Goal: Information Seeking & Learning: Learn about a topic

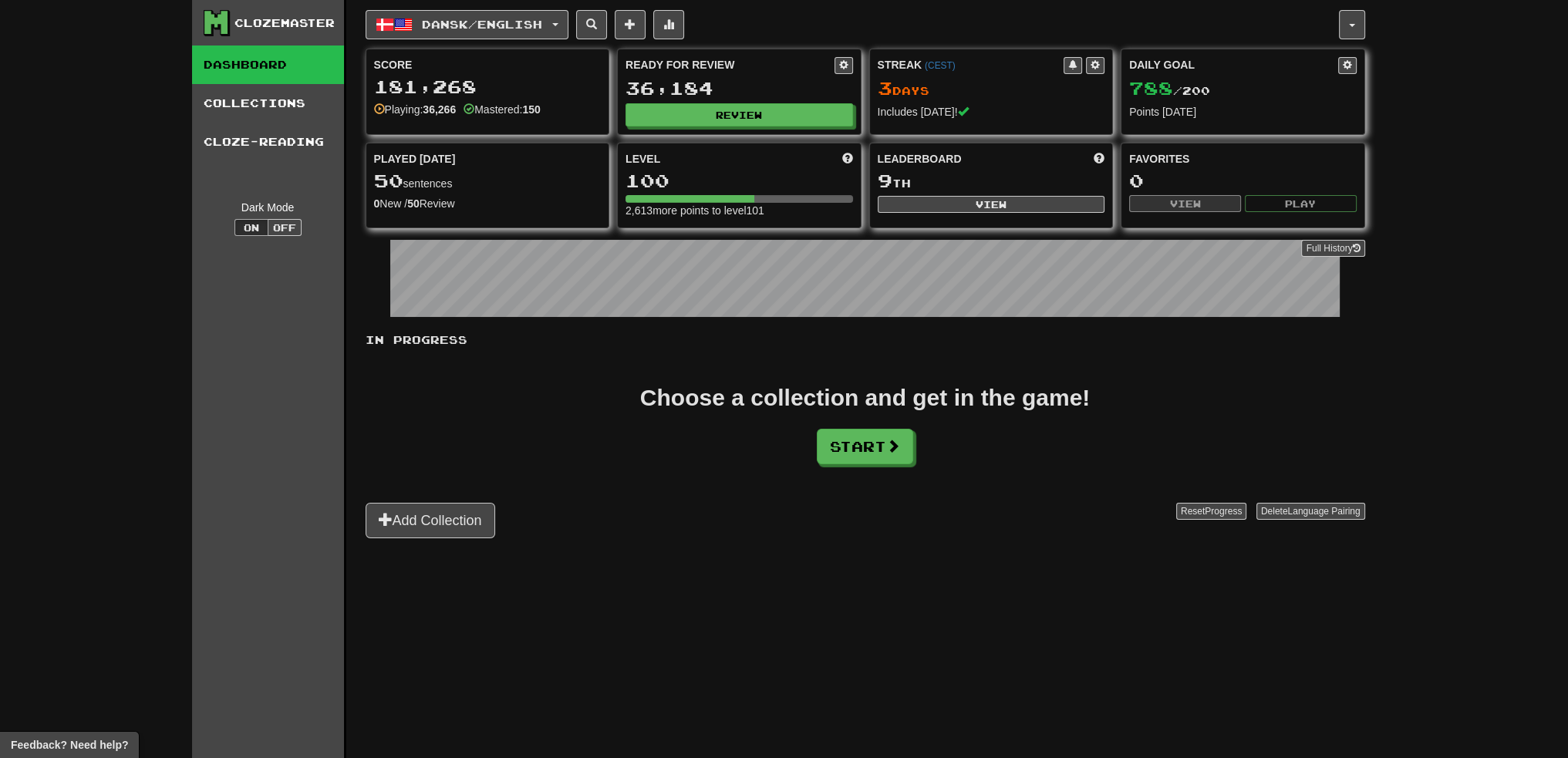
drag, startPoint x: 0, startPoint y: 0, endPoint x: 1505, endPoint y: 263, distance: 1527.8
click at [1505, 263] on div "Clozemaster Dashboard Collections Cloze-Reading Dark Mode On Off Dashboard Coll…" at bounding box center [784, 379] width 1568 height 758
click at [287, 108] on link "Collections" at bounding box center [268, 103] width 152 height 39
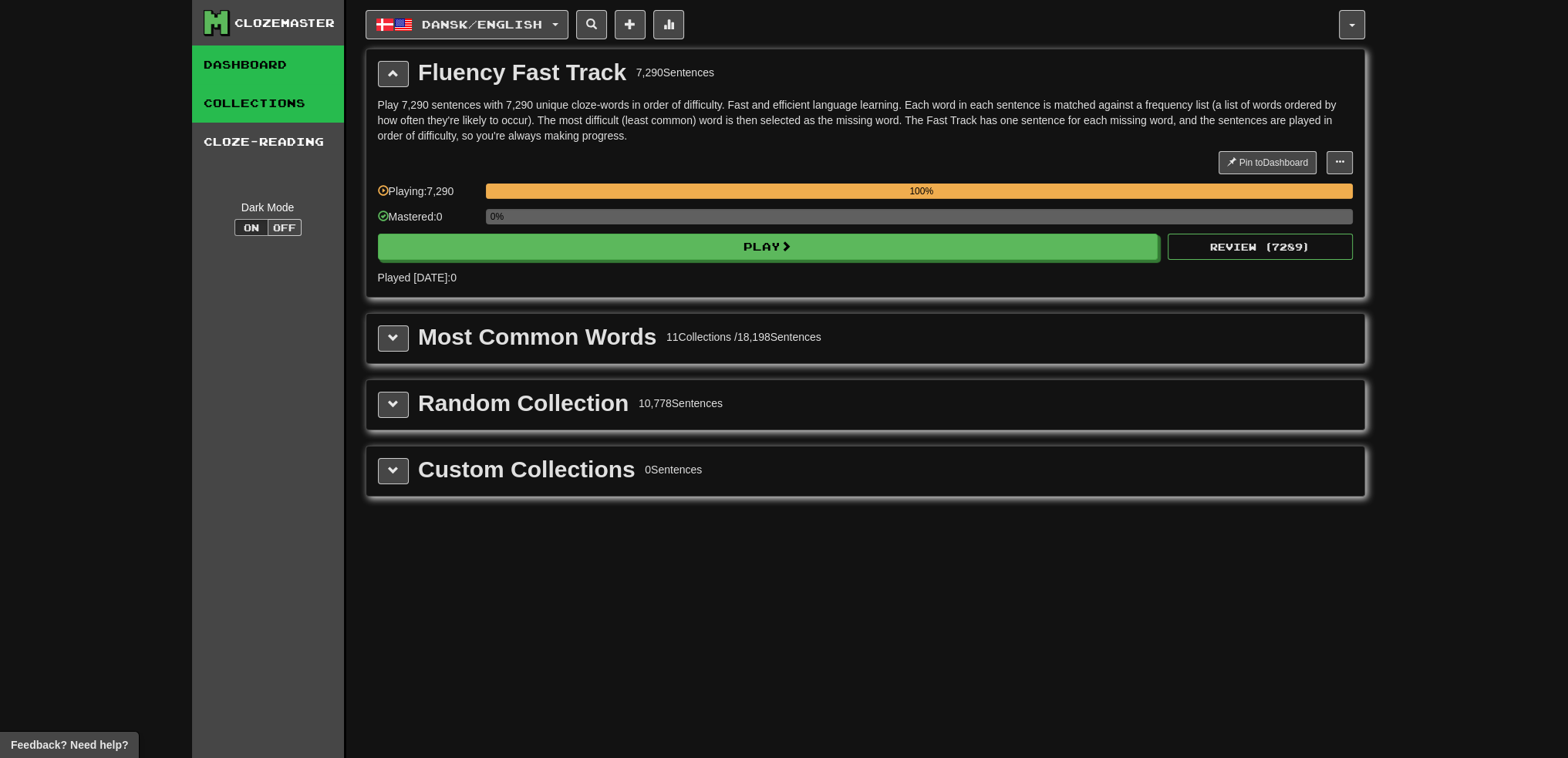
click at [287, 67] on link "Dashboard" at bounding box center [268, 64] width 152 height 39
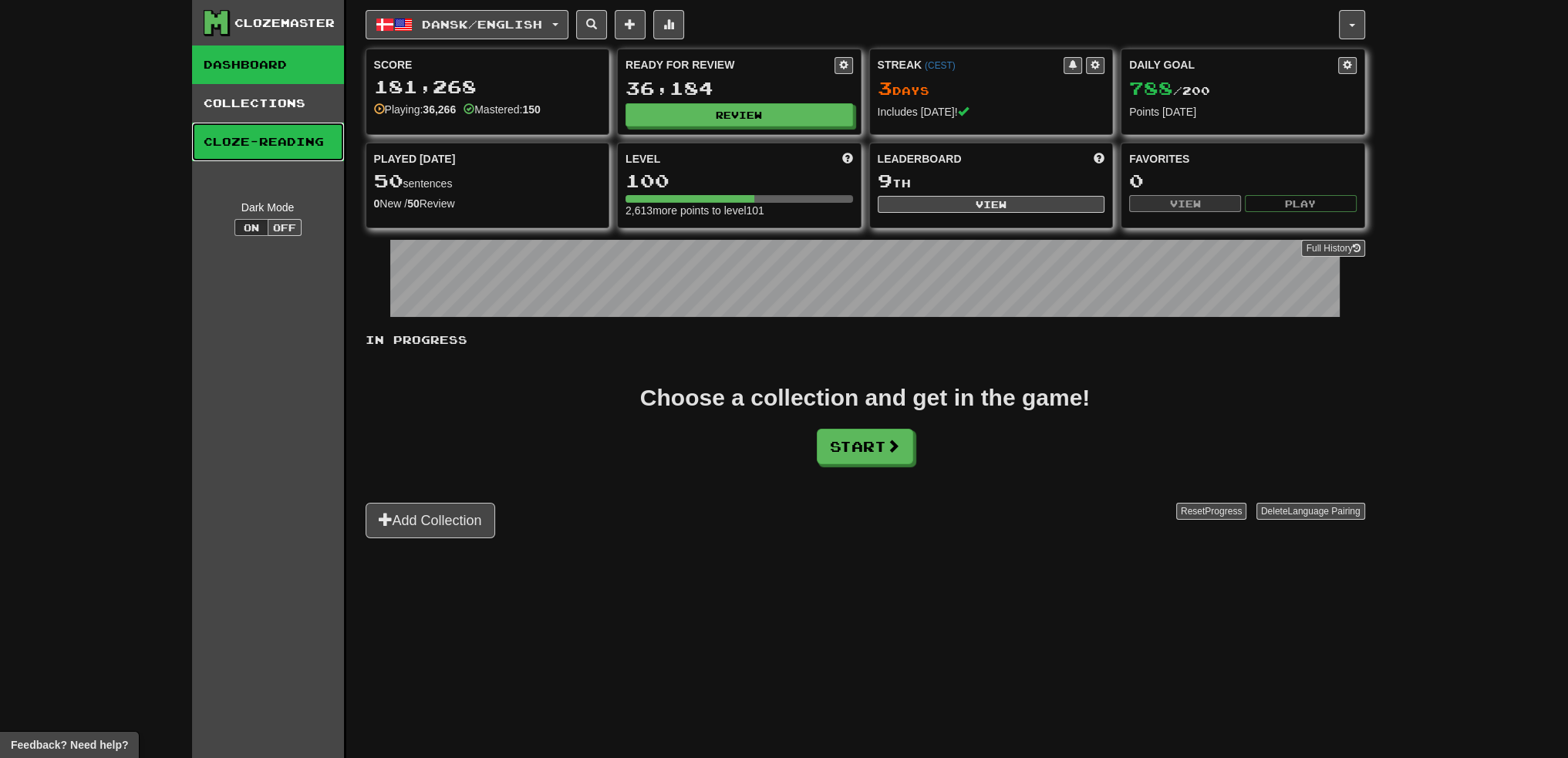
click at [287, 147] on link "Cloze-Reading" at bounding box center [268, 142] width 152 height 39
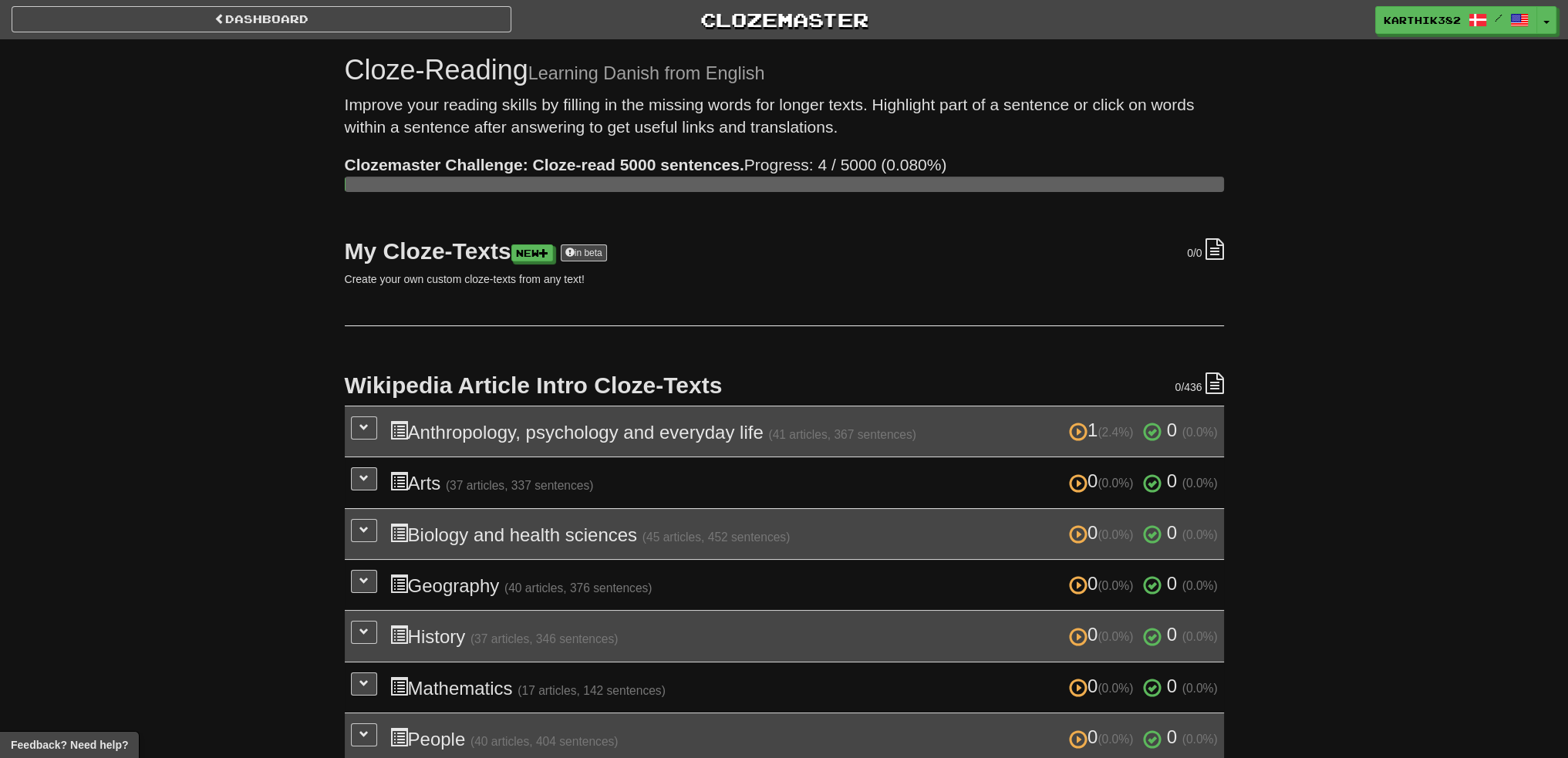
scroll to position [386, 0]
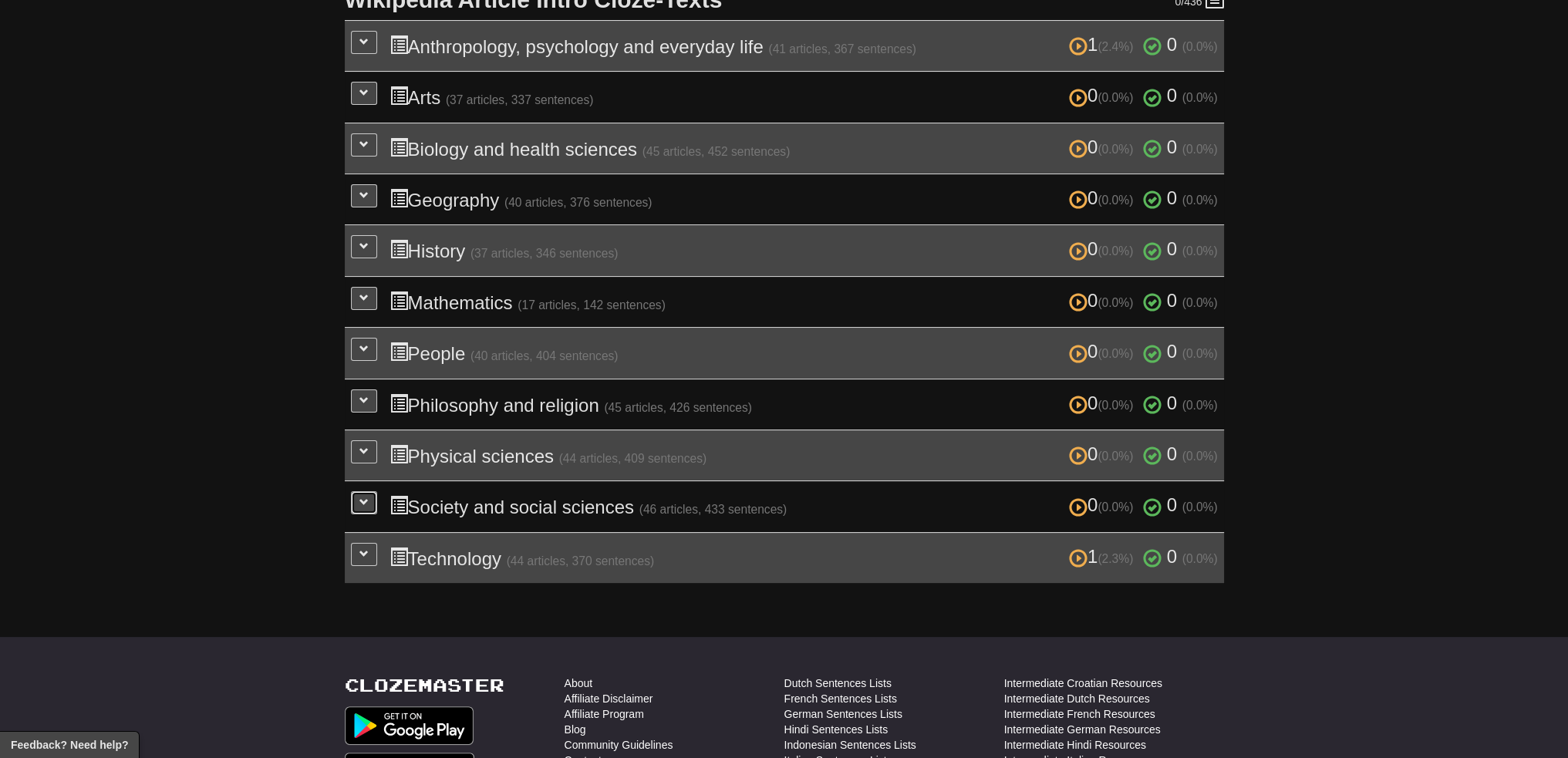
click at [354, 501] on button at bounding box center [363, 503] width 26 height 23
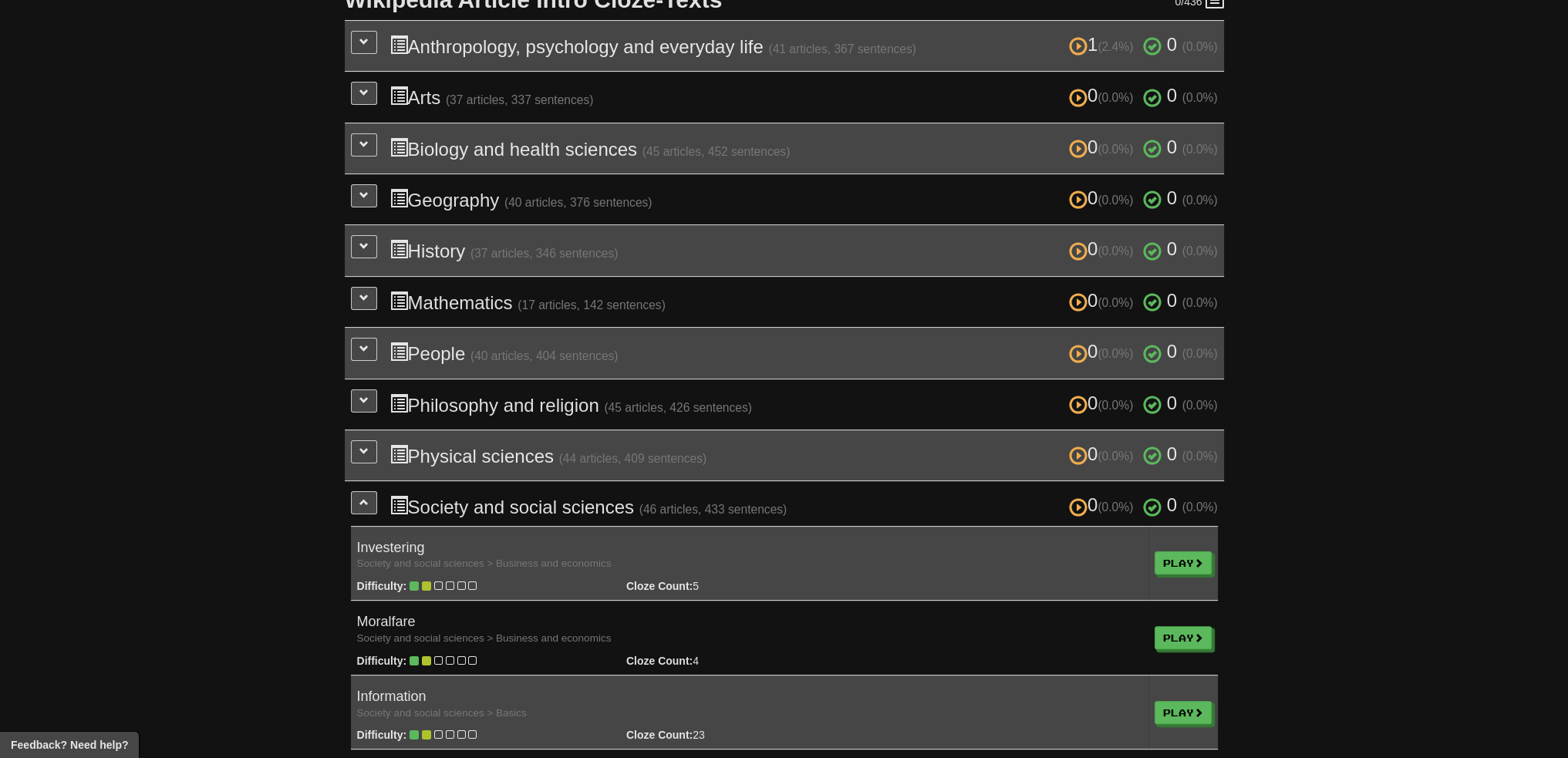
click at [527, 615] on h4 "Moralfare Society and social sciences > Business and economics" at bounding box center [749, 630] width 785 height 31
click at [380, 615] on h4 "Moralfare Society and social sciences > Business and economics" at bounding box center [749, 630] width 785 height 31
click at [387, 615] on h4 "Moralfare Society and social sciences > Business and economics" at bounding box center [749, 630] width 785 height 31
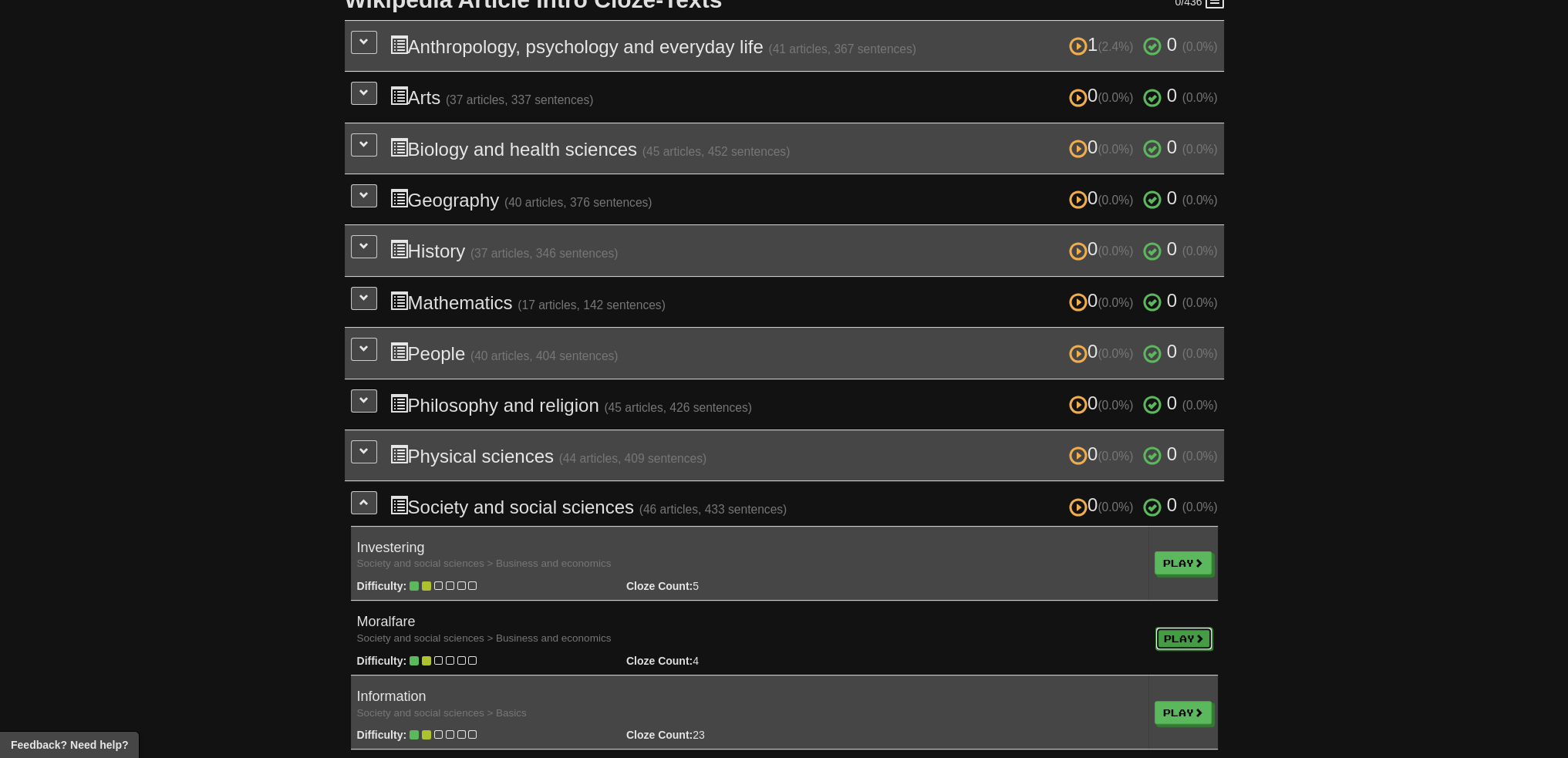
click at [1162, 635] on link "Play" at bounding box center [1183, 639] width 57 height 23
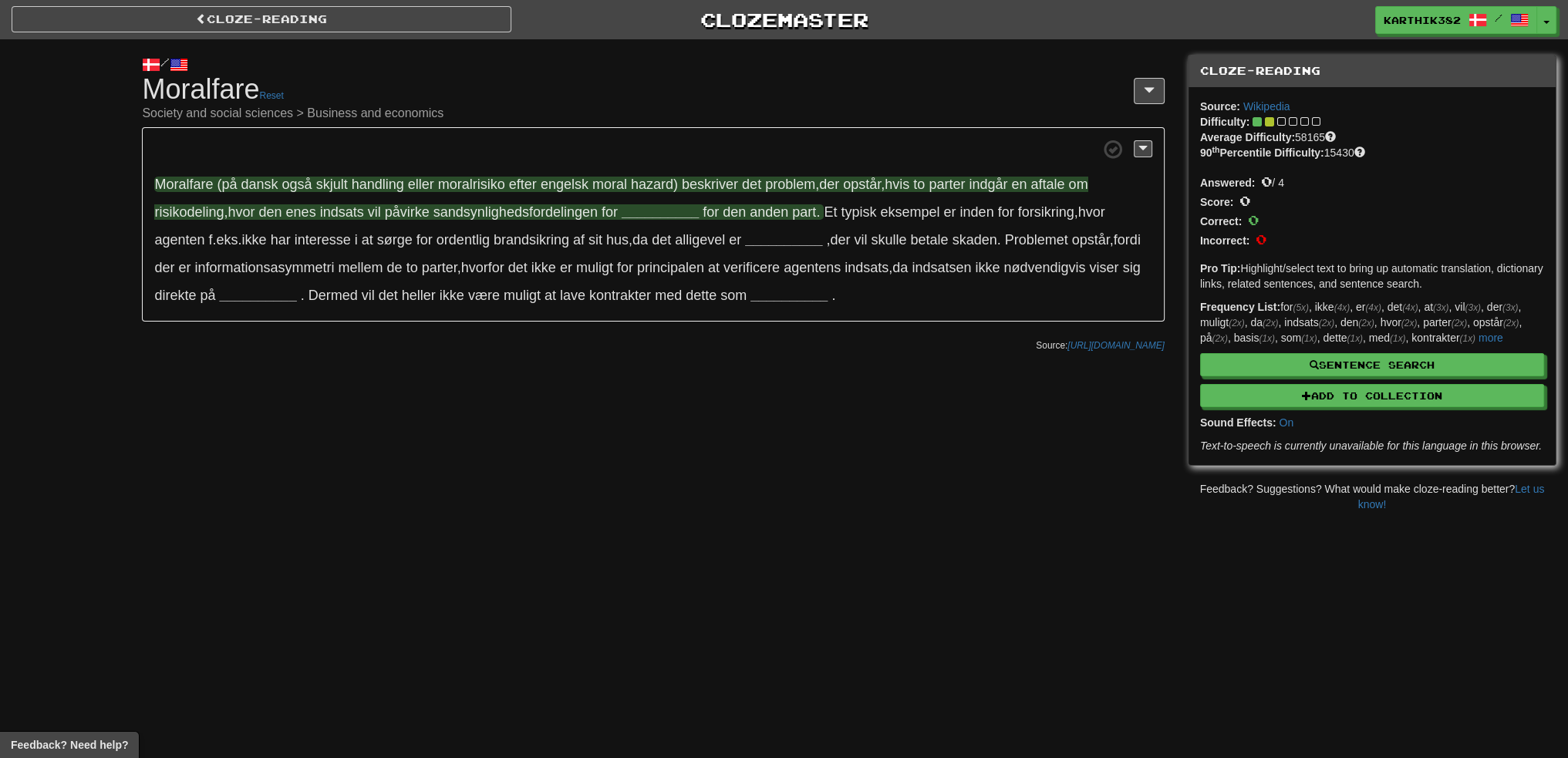
click at [190, 180] on span "Moralfare" at bounding box center [183, 184] width 59 height 15
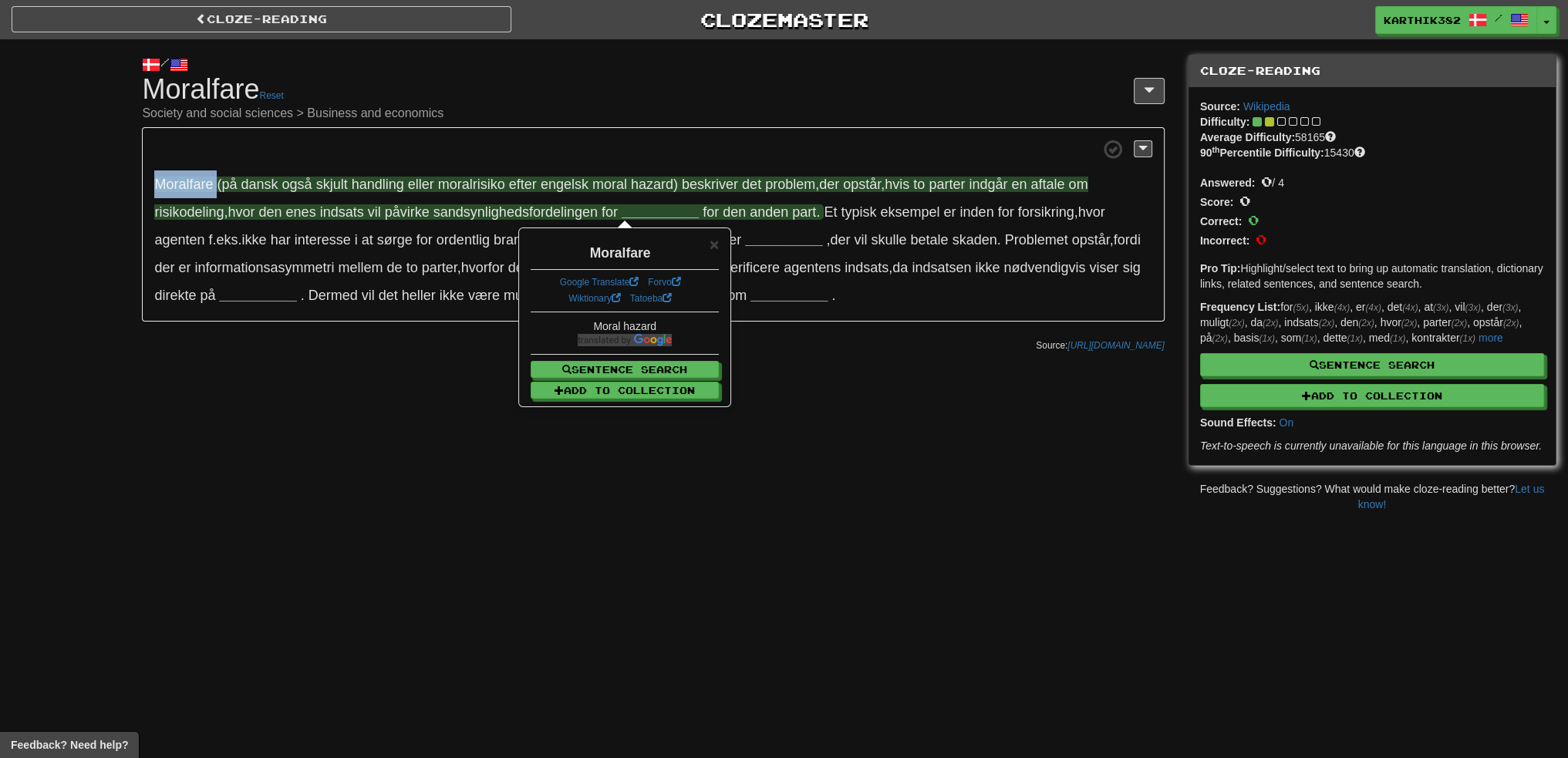
click at [50, 170] on div "/ Cloze-Reading Moralfare Reset Society and social sciences > Business and econ…" at bounding box center [784, 276] width 1568 height 473
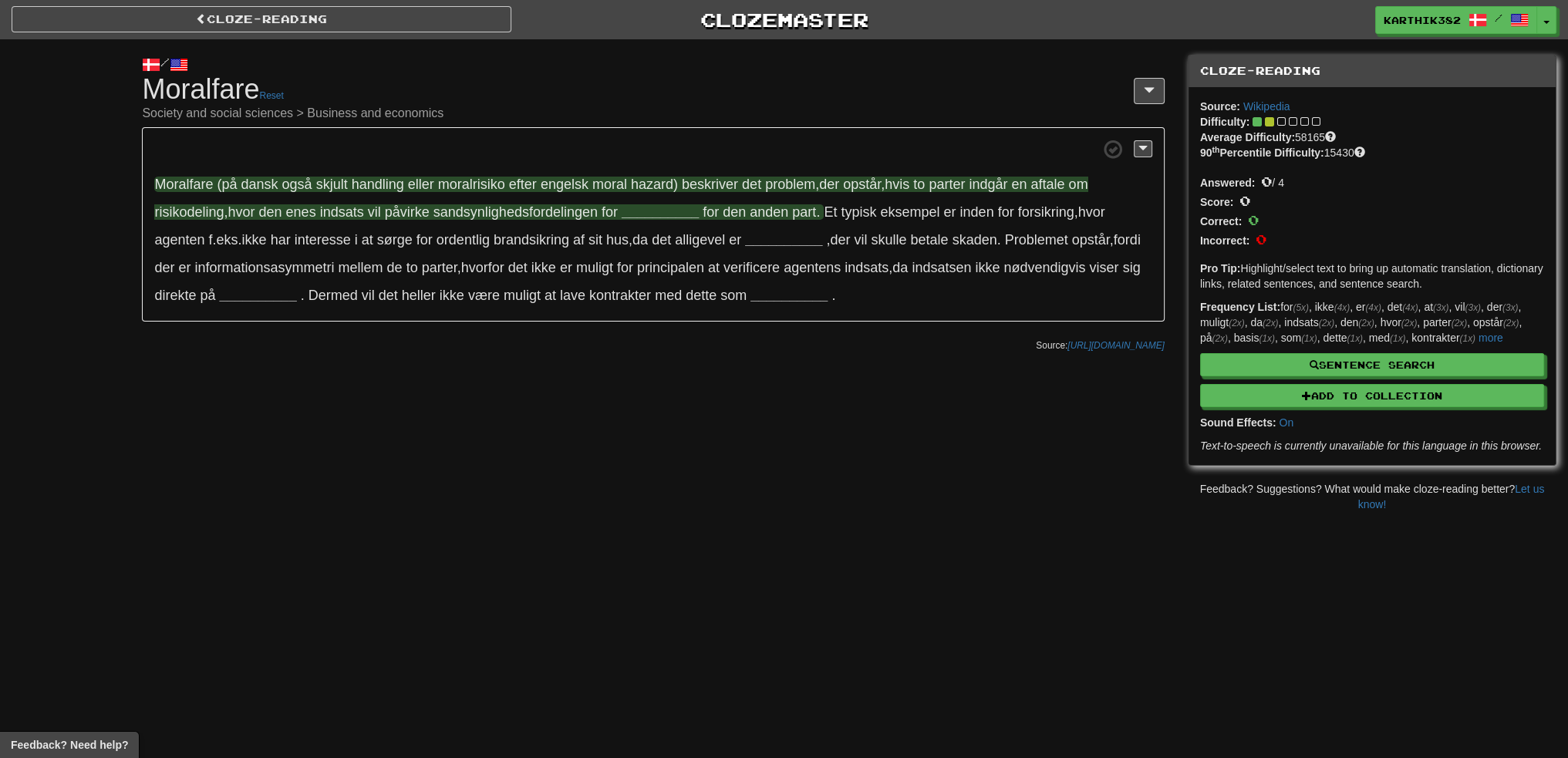
click at [654, 211] on strong "__________" at bounding box center [661, 212] width 77 height 15
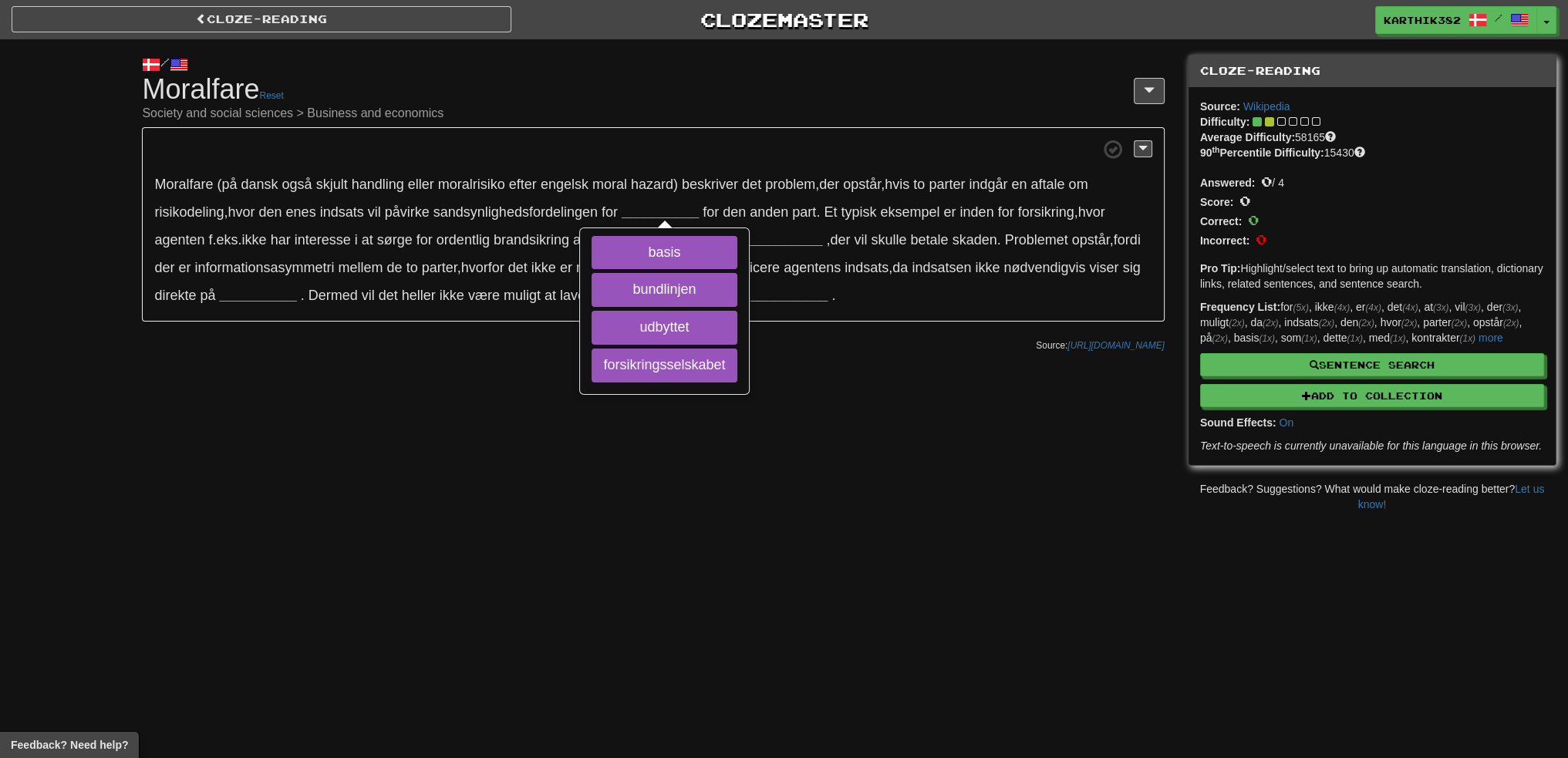
click at [392, 375] on div "/ Cloze-Reading Moralfare Reset Society and social sciences > Business and econ…" at bounding box center [784, 276] width 1568 height 473
click at [250, 14] on link "Cloze-Reading" at bounding box center [261, 19] width 500 height 26
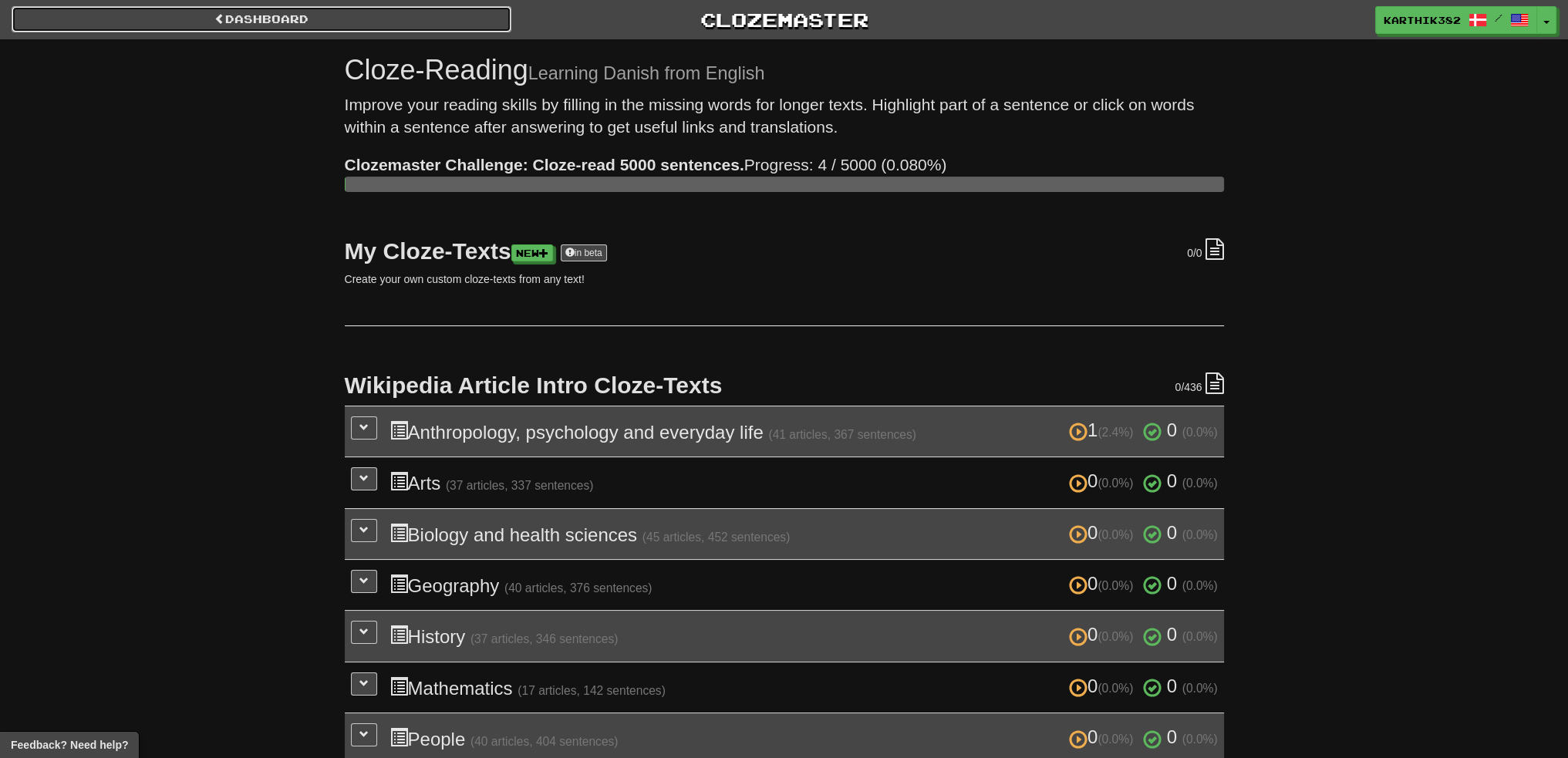
click at [326, 21] on link "Dashboard" at bounding box center [261, 19] width 500 height 26
